Goal: Check status: Check status

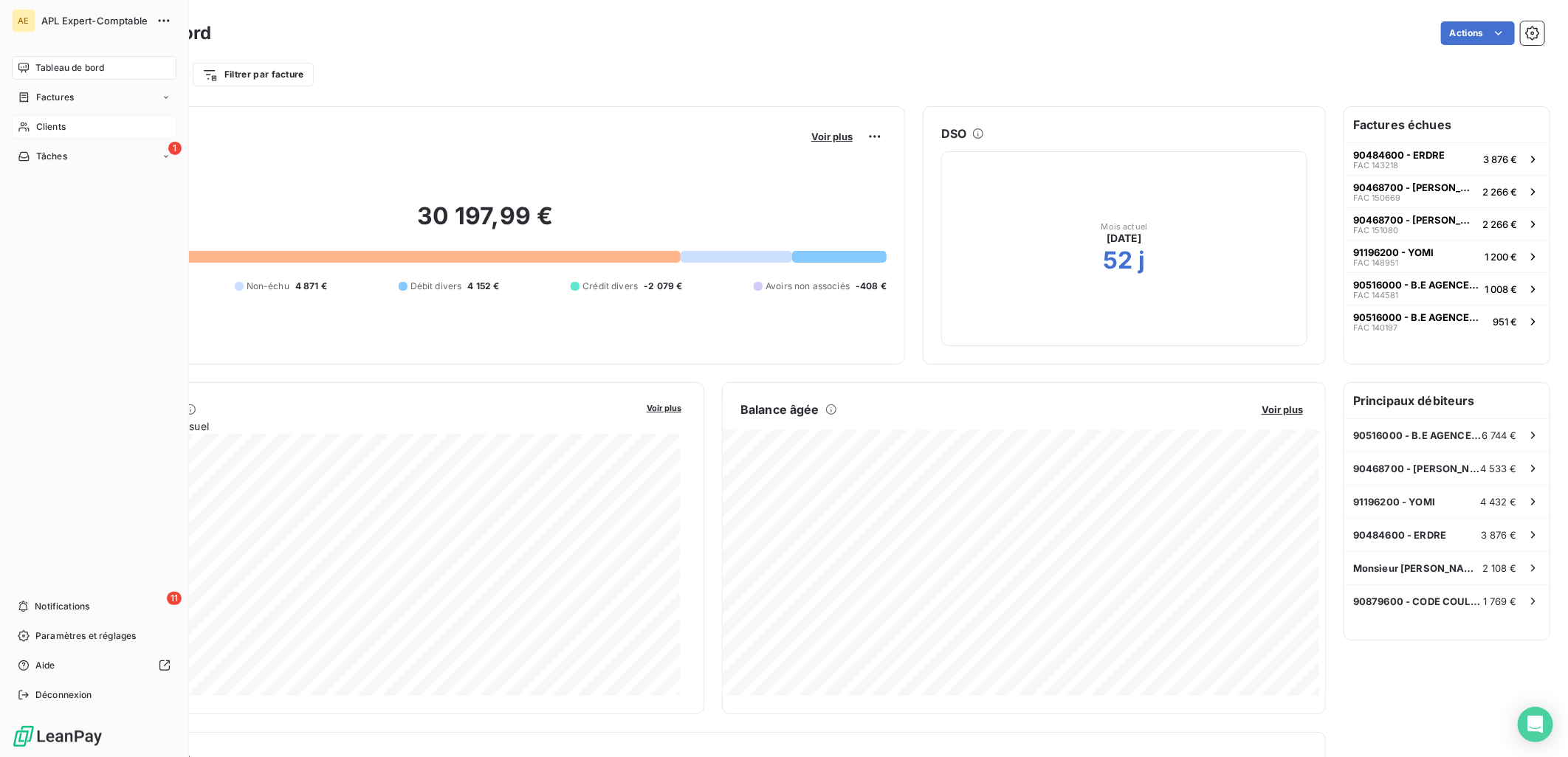
click at [48, 130] on span "Clients" at bounding box center [51, 127] width 30 height 13
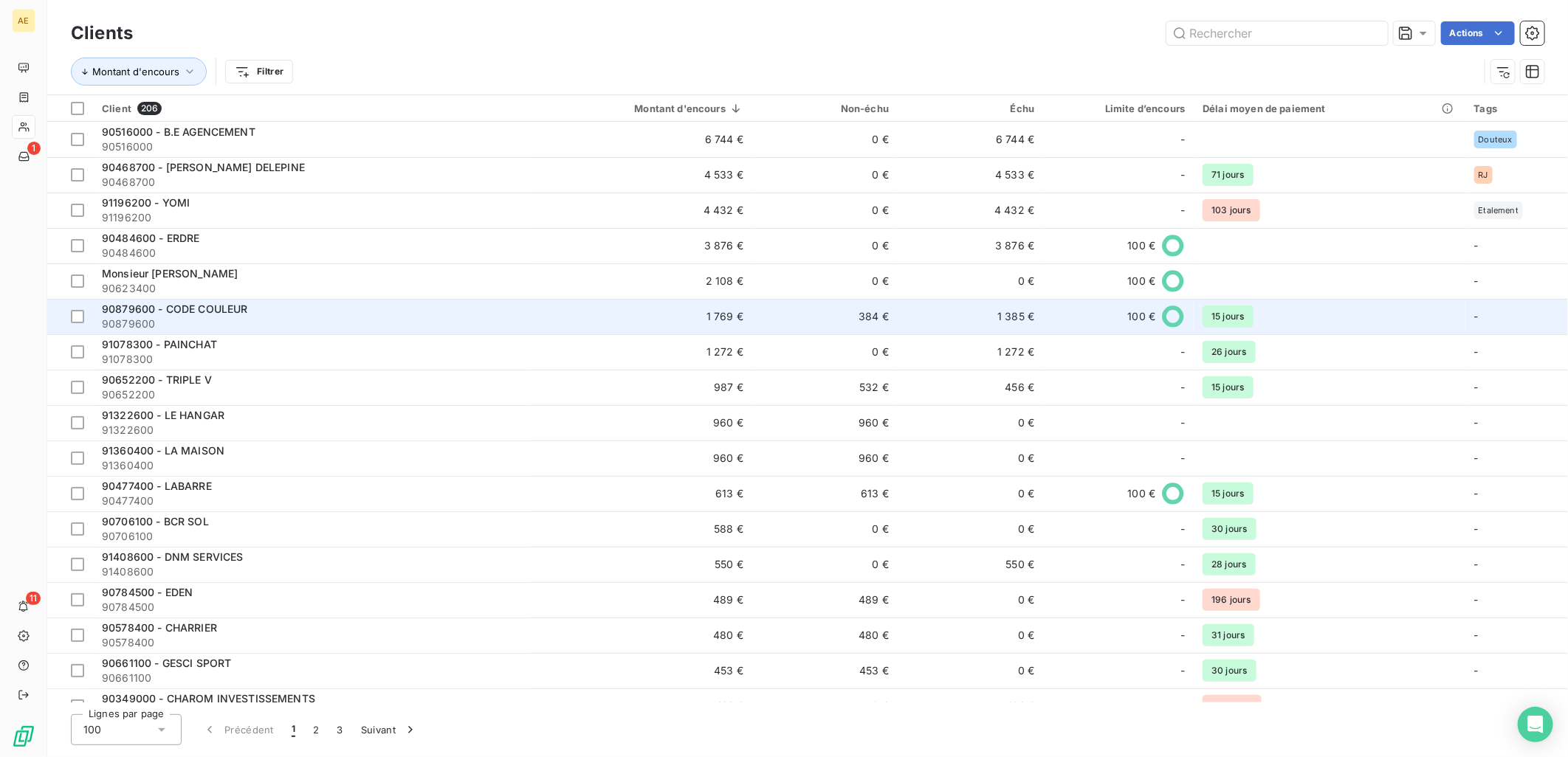
click at [187, 299] on td "90879600 - CODE COULEUR 90879600" at bounding box center [311, 316] width 437 height 35
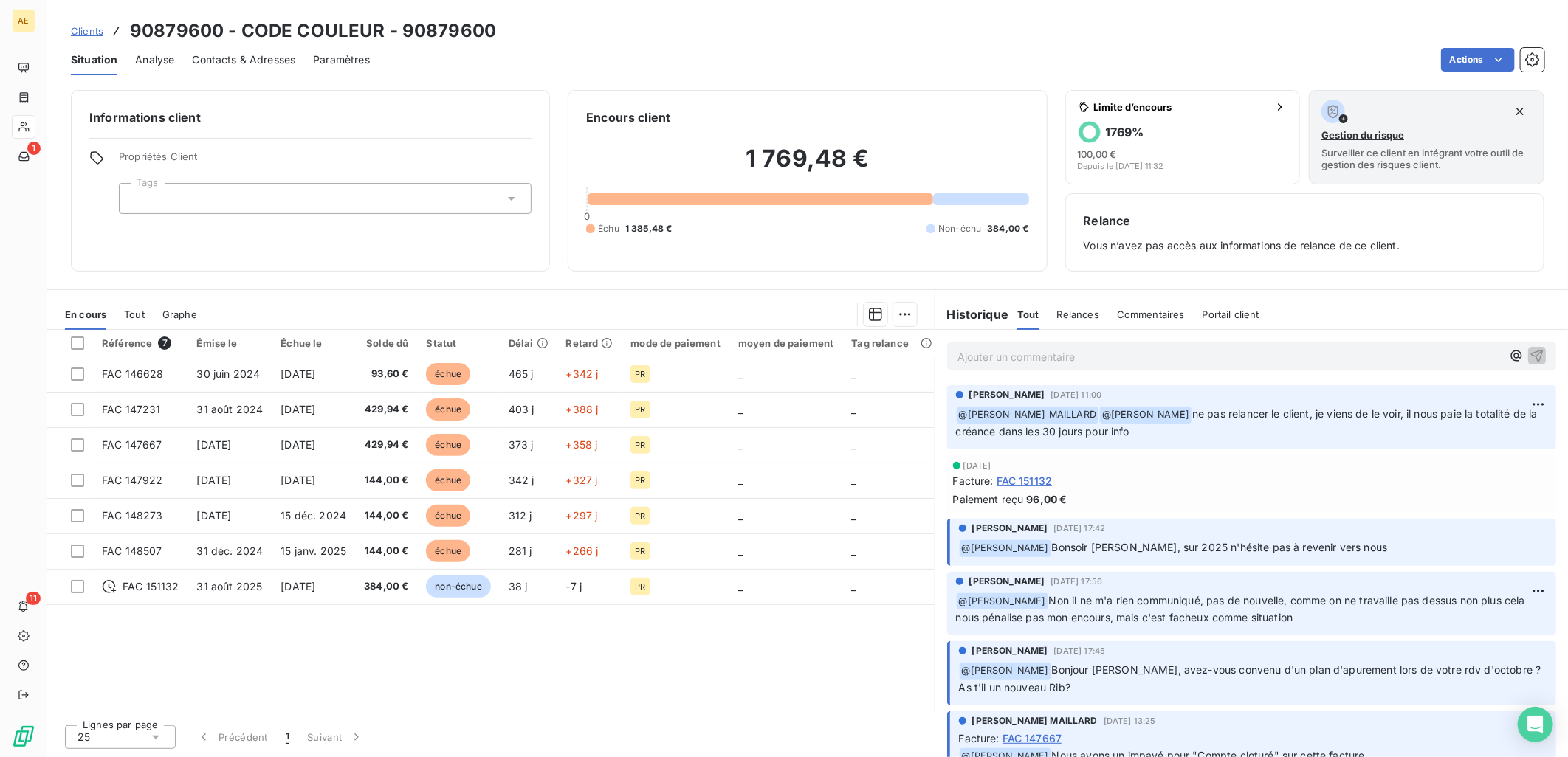
click at [142, 315] on span "Tout" at bounding box center [135, 314] width 21 height 12
